Goal: Entertainment & Leisure: Consume media (video, audio)

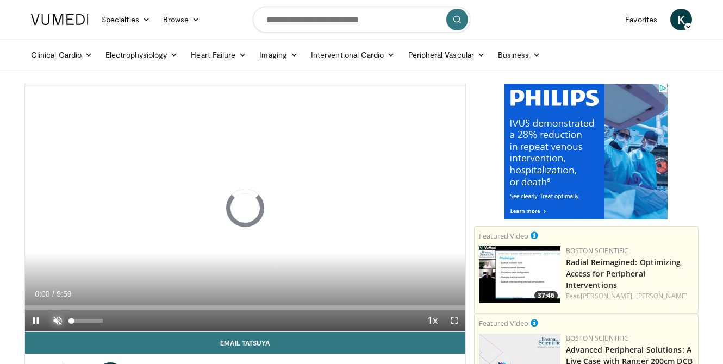
click at [59, 315] on span "Video Player" at bounding box center [58, 321] width 22 height 22
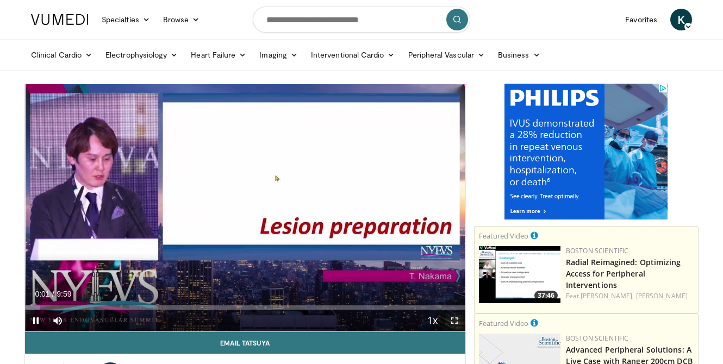
click at [452, 319] on span "Video Player" at bounding box center [455, 321] width 22 height 22
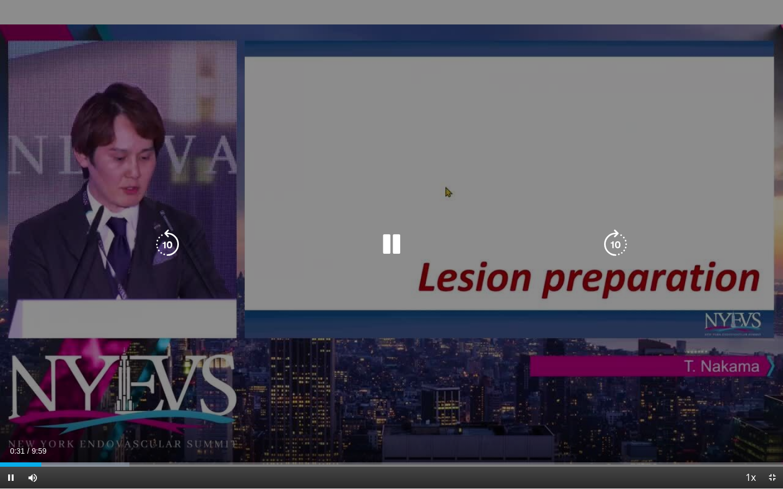
click at [666, 274] on div "10 seconds Tap to unmute" at bounding box center [391, 244] width 783 height 489
